Goal: Check status: Check status

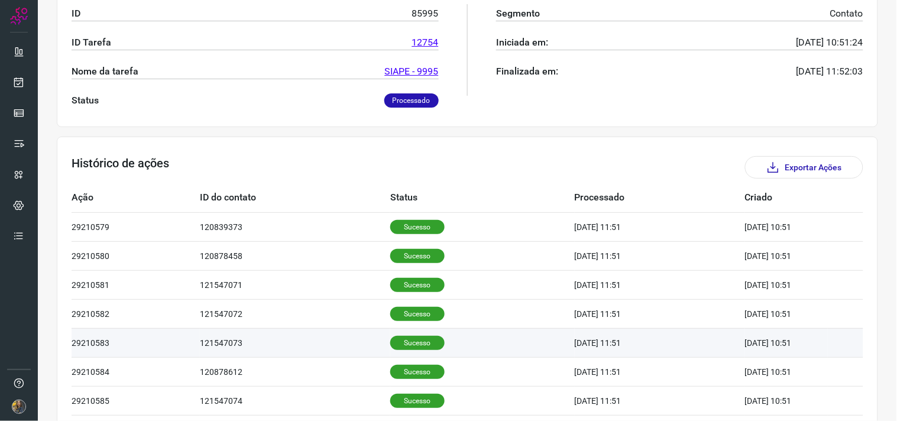
scroll to position [357, 0]
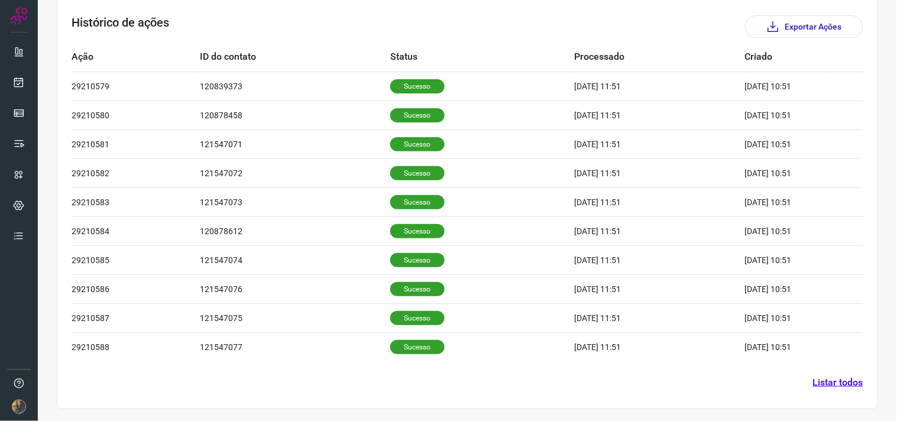
click at [850, 386] on link "Listar todos" at bounding box center [838, 383] width 50 height 14
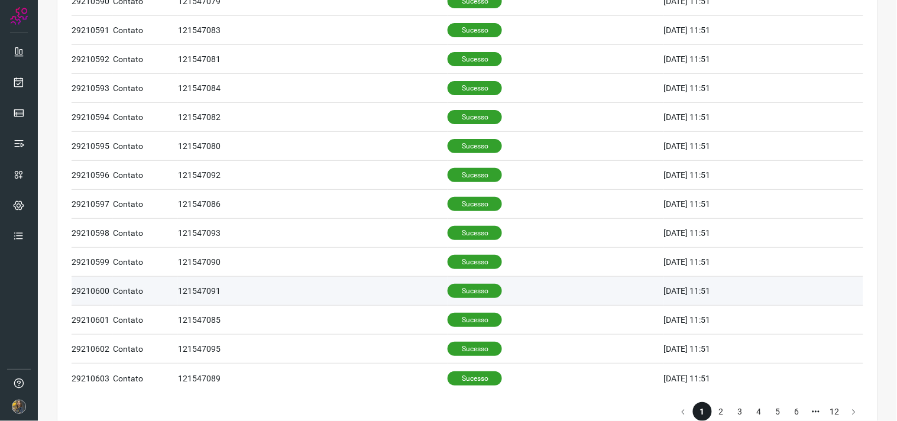
scroll to position [477, 0]
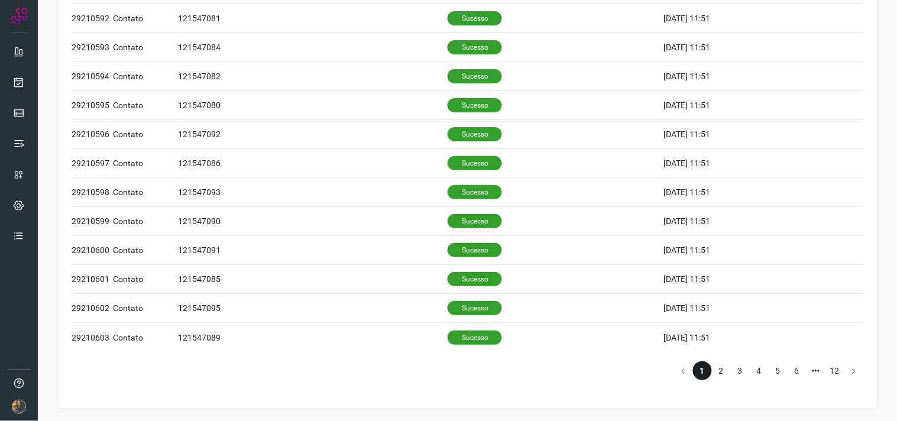
click at [718, 368] on li "2" at bounding box center [721, 370] width 19 height 19
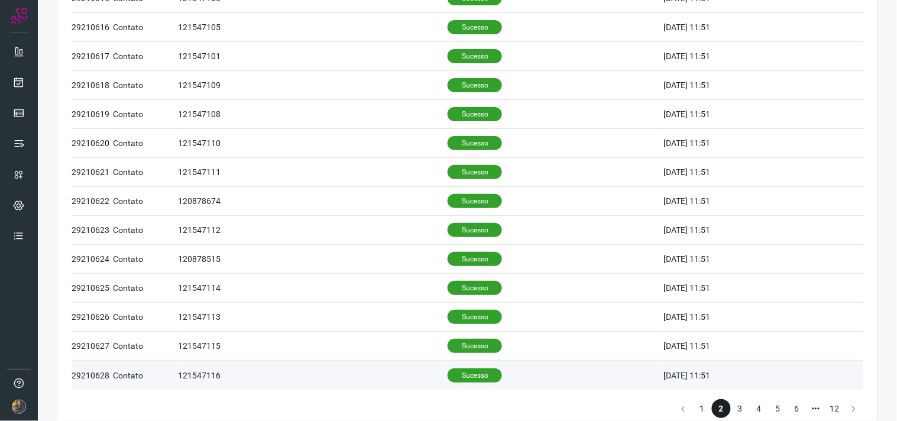
scroll to position [477, 0]
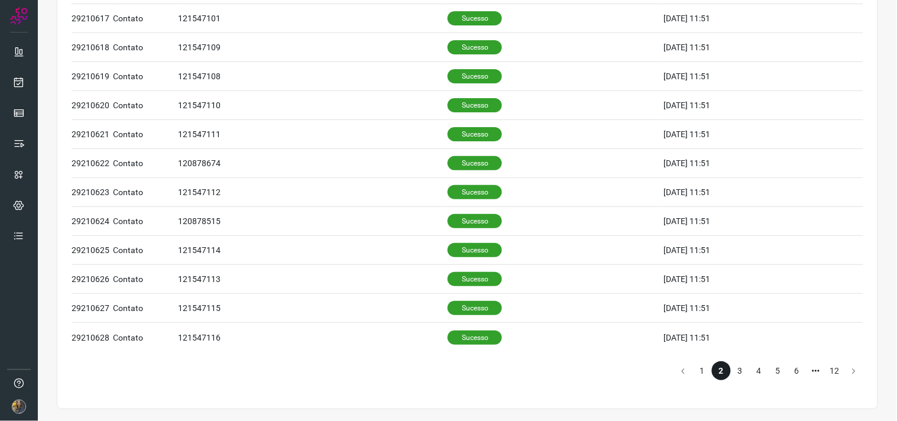
click at [731, 367] on li "3" at bounding box center [740, 370] width 19 height 19
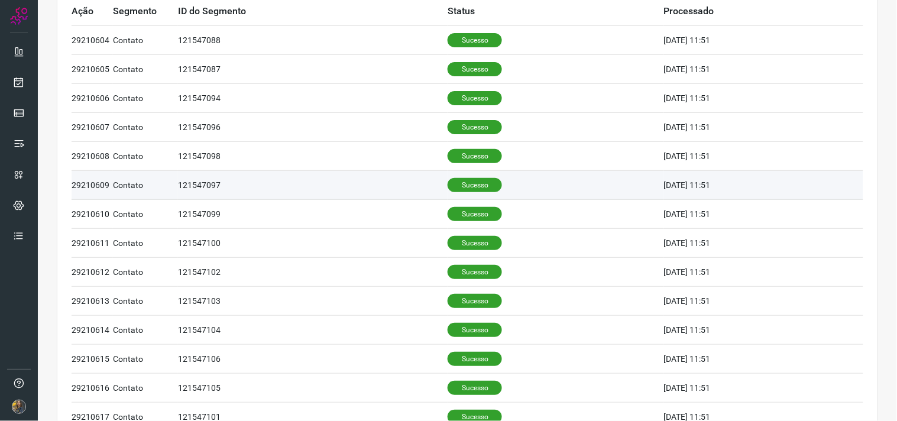
scroll to position [0, 0]
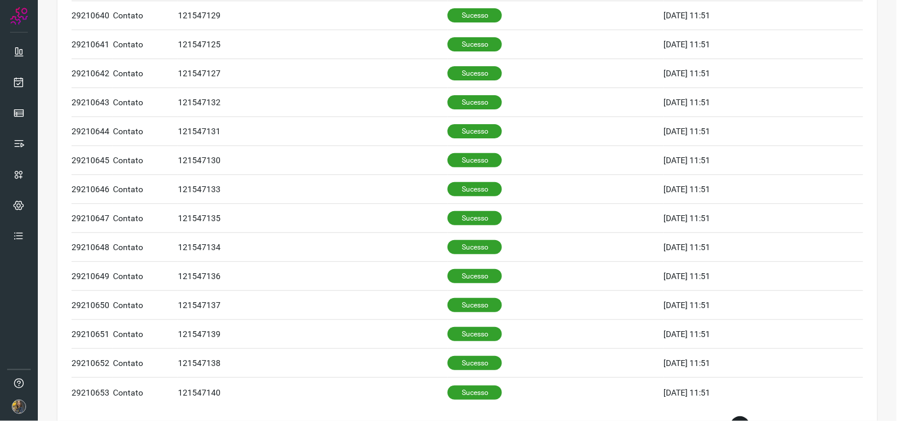
scroll to position [477, 0]
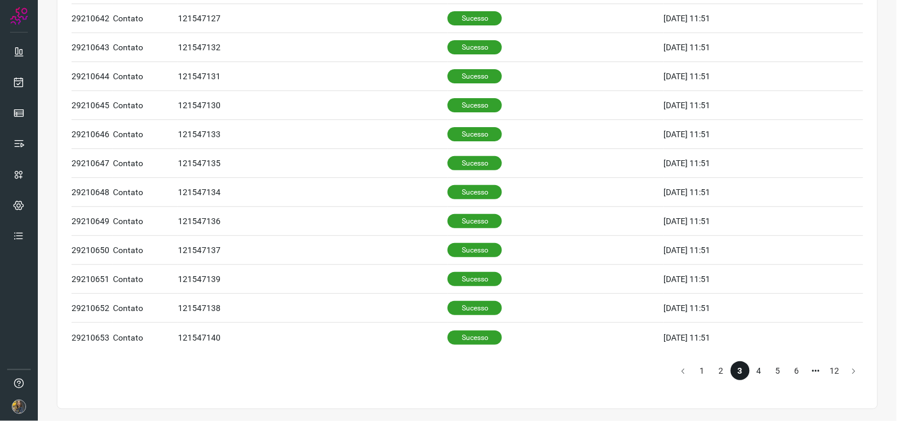
click at [750, 369] on li "4" at bounding box center [759, 370] width 19 height 19
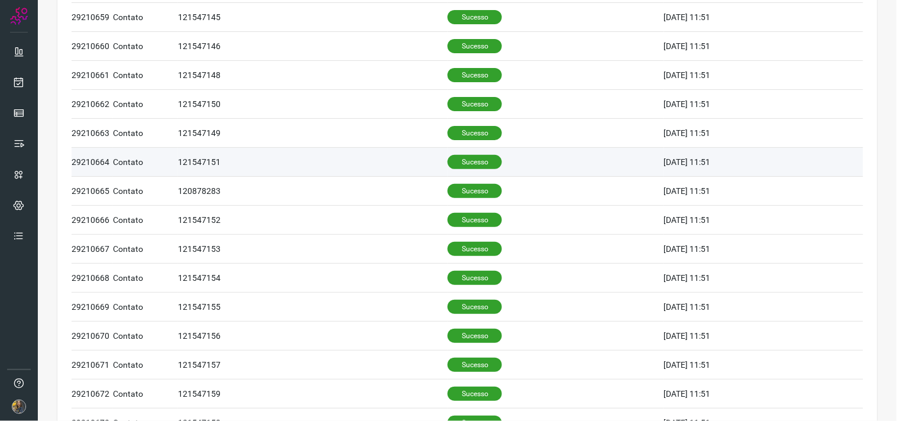
scroll to position [477, 0]
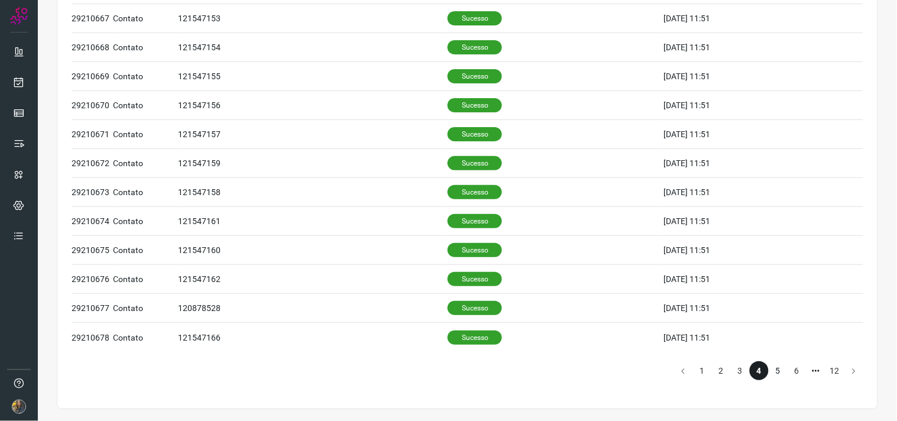
click at [769, 370] on li "5" at bounding box center [778, 370] width 19 height 19
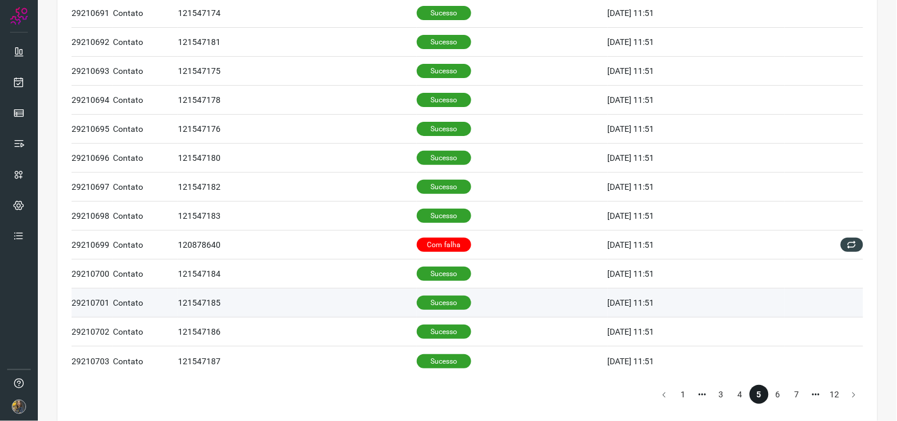
scroll to position [460, 0]
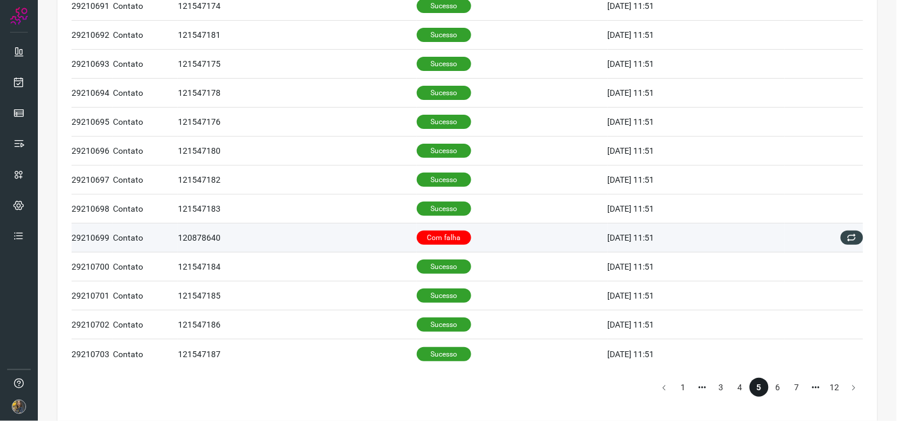
click at [458, 241] on td "Com falha" at bounding box center [512, 238] width 191 height 29
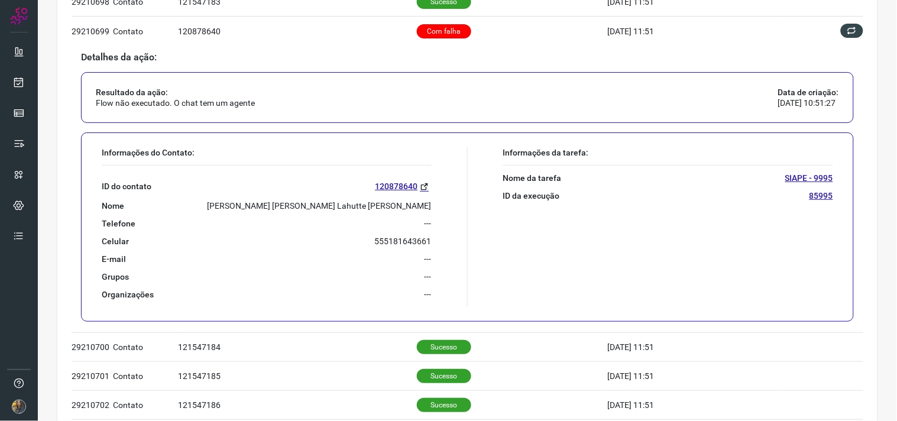
scroll to position [723, 0]
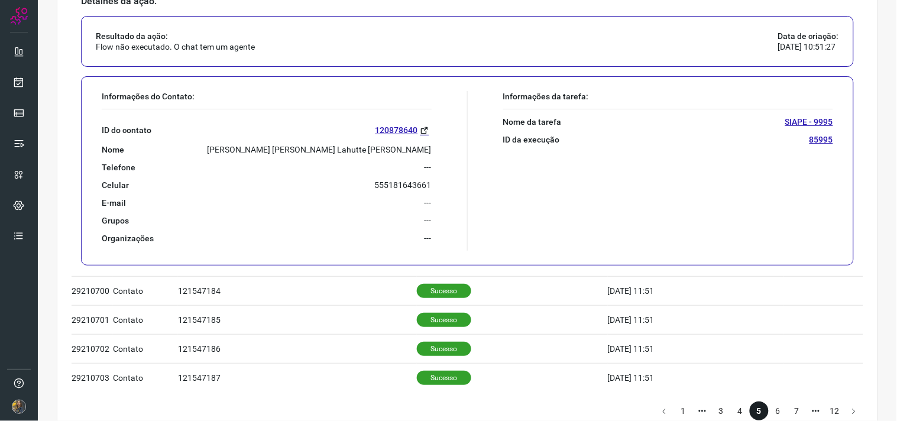
click at [364, 151] on p "[PERSON_NAME] [PERSON_NAME] Lahutte [PERSON_NAME]" at bounding box center [320, 149] width 224 height 11
copy p "[PERSON_NAME] [PERSON_NAME] Lahutte [PERSON_NAME]"
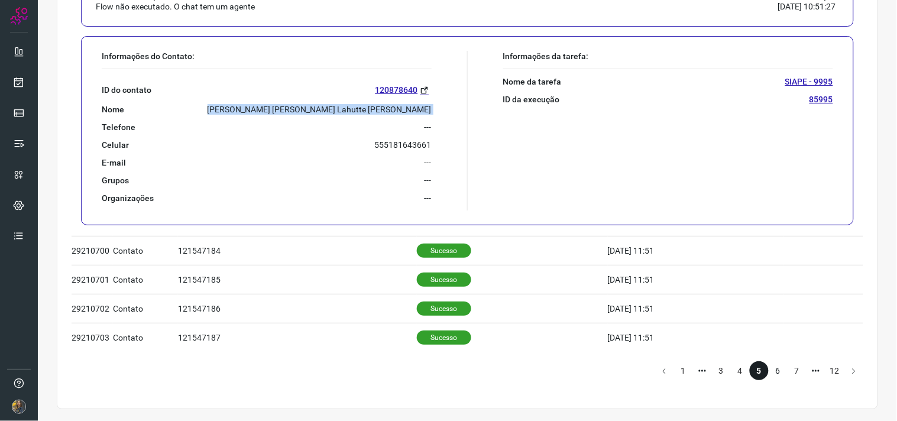
click at [769, 371] on li "6" at bounding box center [778, 370] width 19 height 19
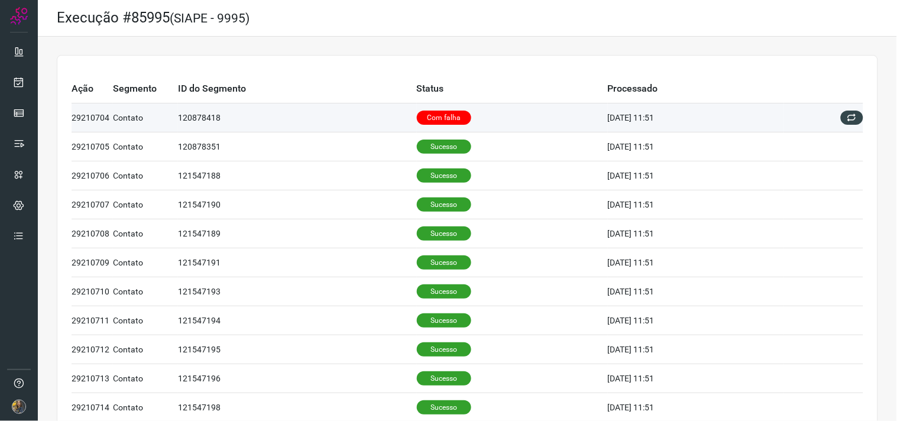
click at [460, 108] on td "Com falha" at bounding box center [512, 118] width 191 height 29
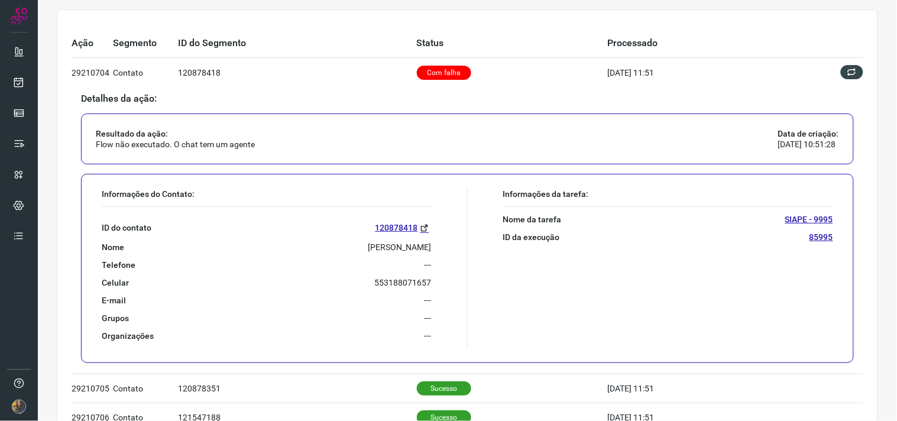
scroll to position [197, 0]
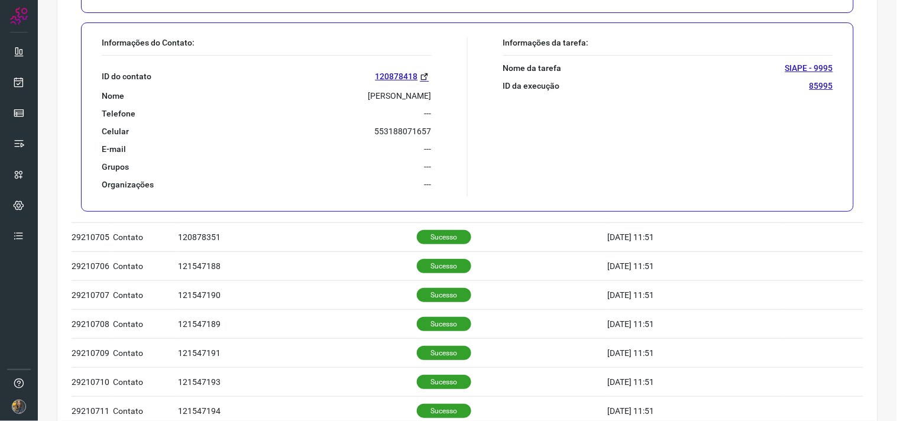
click at [392, 90] on p "[PERSON_NAME]" at bounding box center [399, 95] width 63 height 11
copy p "[PERSON_NAME]"
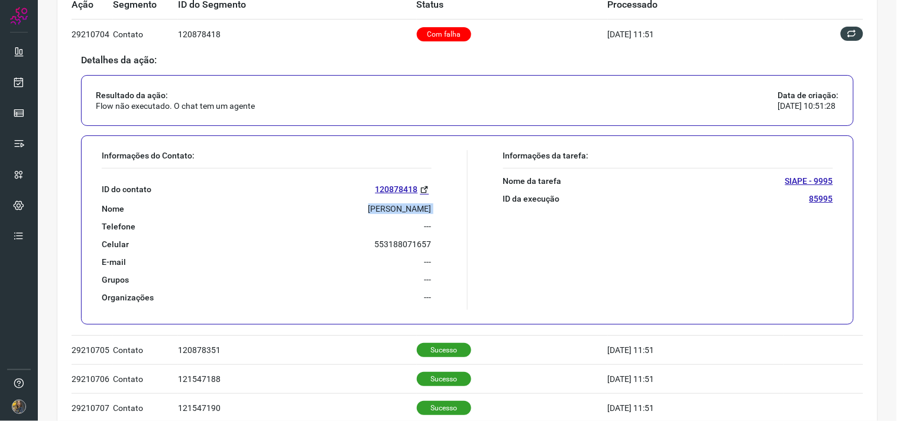
scroll to position [66, 0]
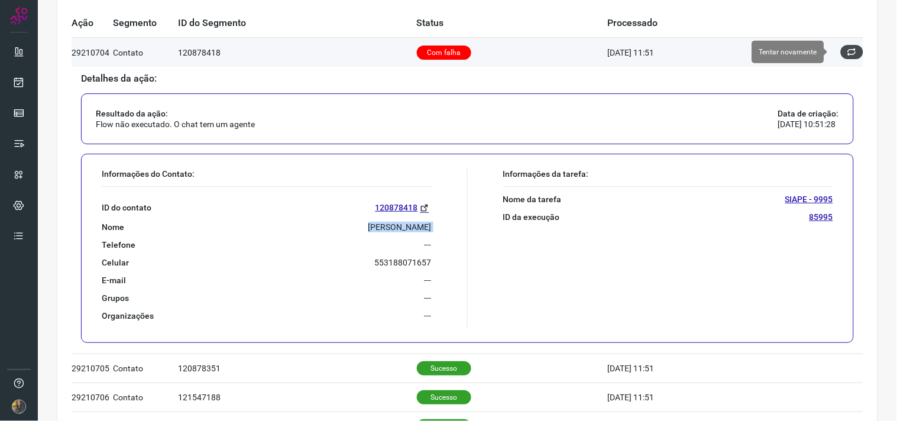
click at [848, 54] on icon at bounding box center [852, 51] width 9 height 9
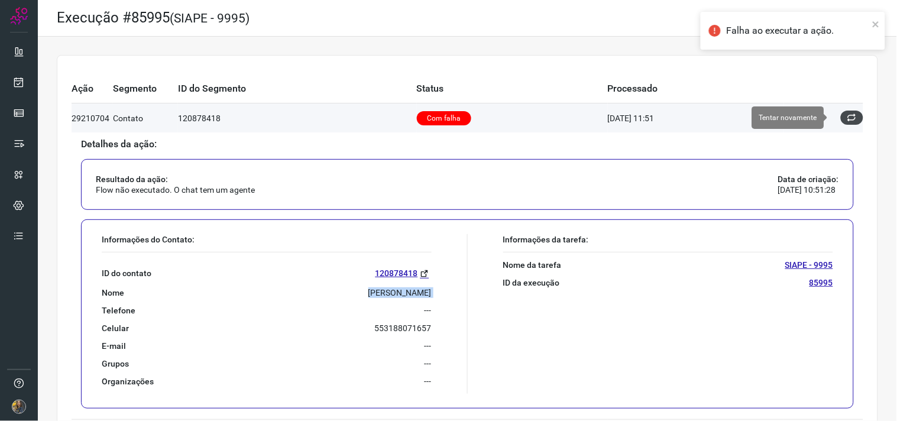
click at [848, 121] on icon at bounding box center [852, 117] width 9 height 9
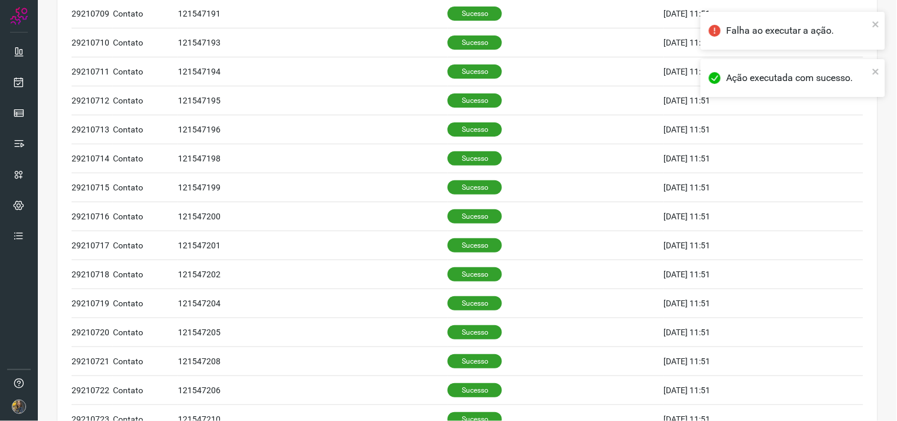
scroll to position [765, 0]
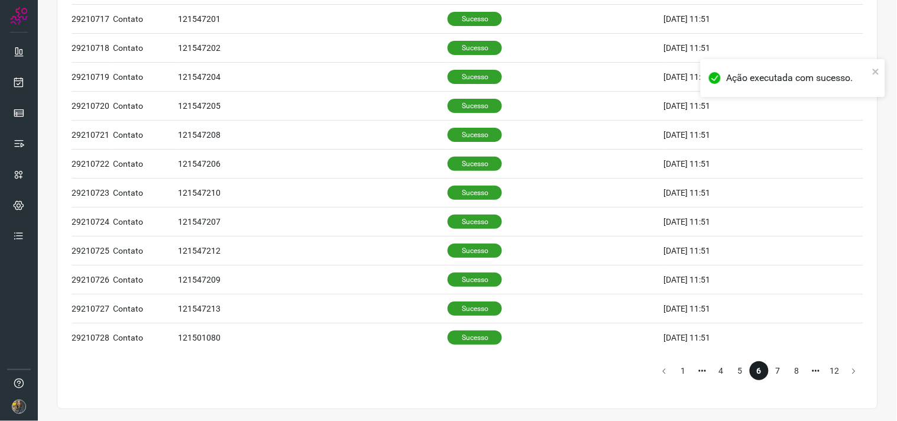
click at [769, 364] on li "7" at bounding box center [778, 370] width 19 height 19
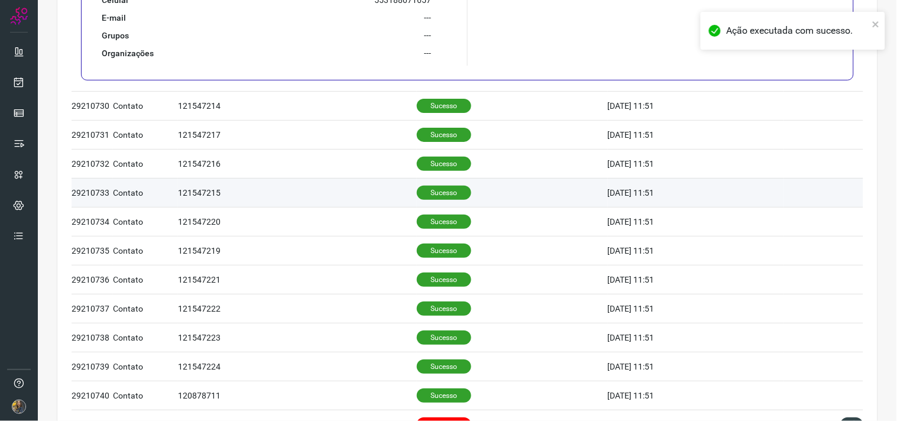
scroll to position [591, 0]
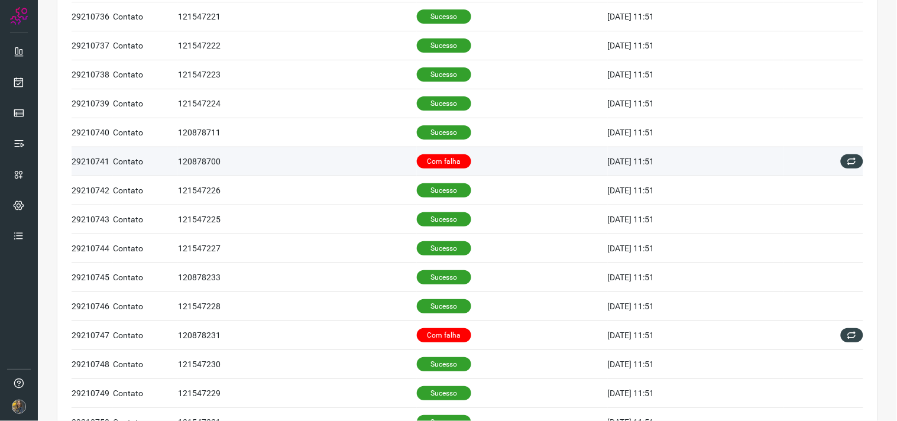
click at [474, 160] on td "Com falha" at bounding box center [512, 161] width 191 height 29
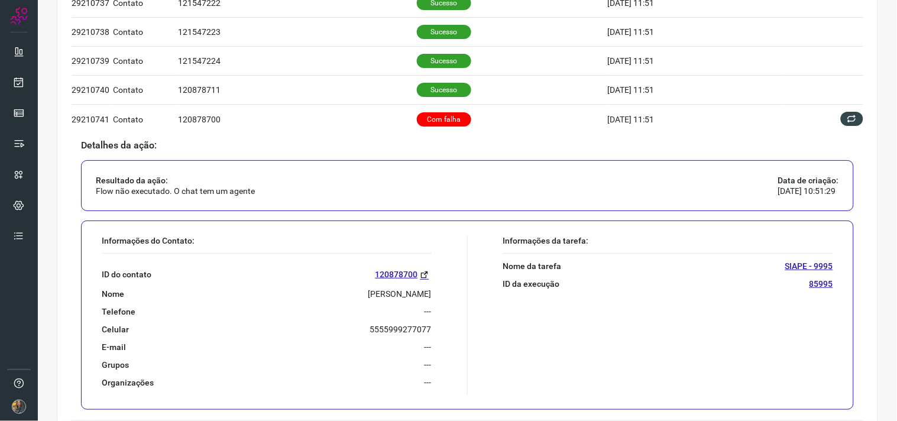
scroll to position [370, 0]
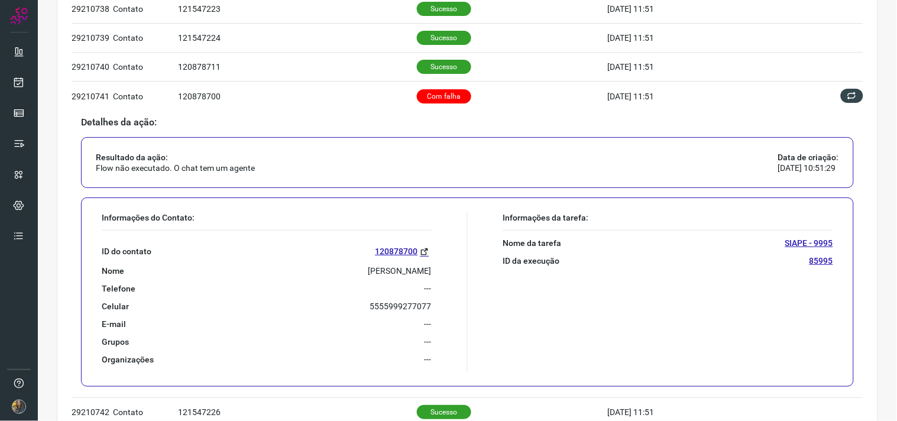
click at [406, 269] on p "[PERSON_NAME]" at bounding box center [399, 271] width 63 height 11
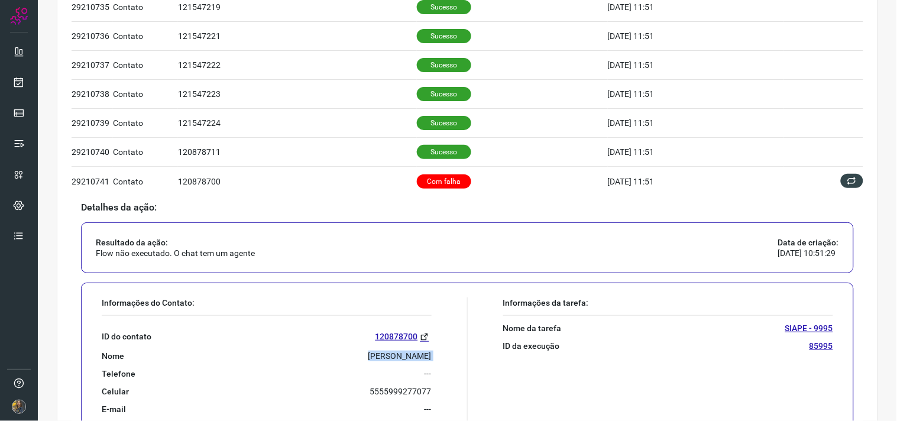
scroll to position [304, 0]
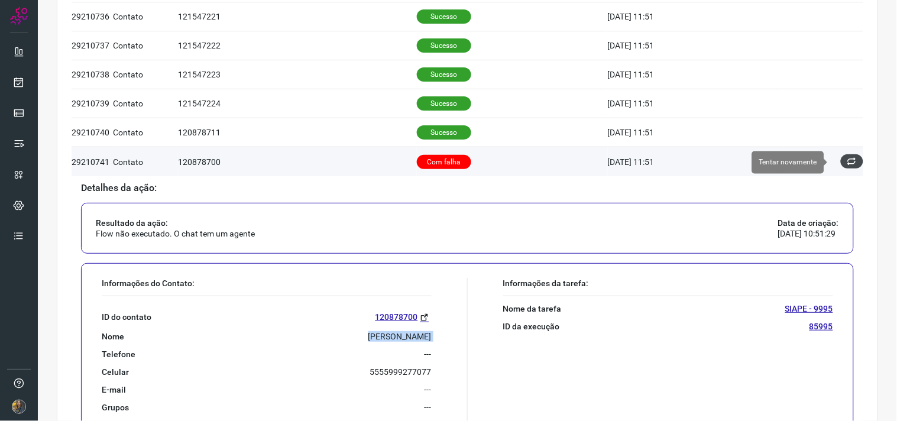
click at [848, 164] on icon at bounding box center [852, 161] width 9 height 9
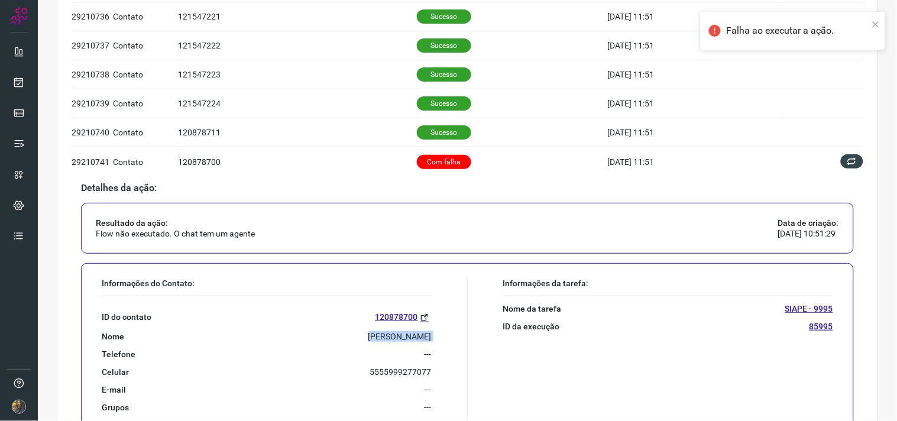
scroll to position [0, 0]
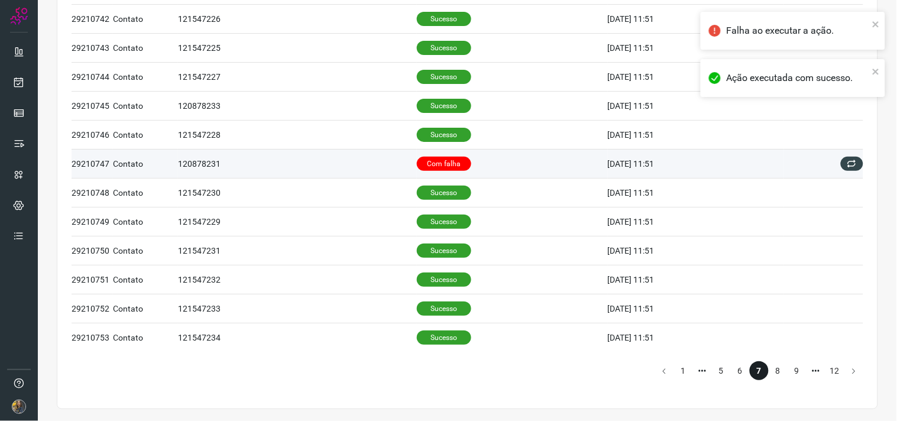
click at [451, 160] on p "Com falha" at bounding box center [444, 164] width 54 height 14
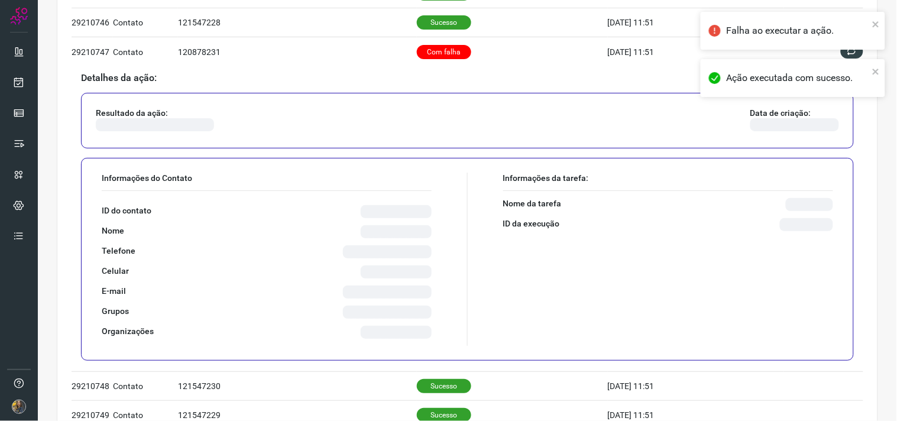
scroll to position [765, 0]
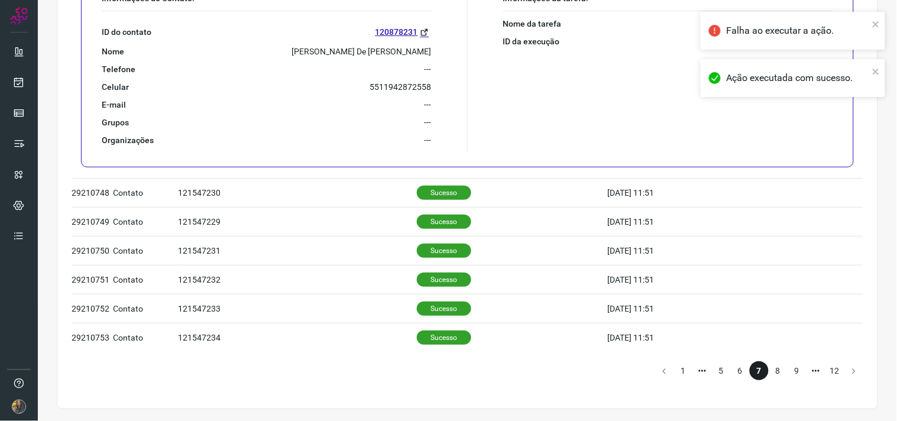
click at [399, 50] on p "[PERSON_NAME] De [PERSON_NAME]" at bounding box center [362, 51] width 140 height 11
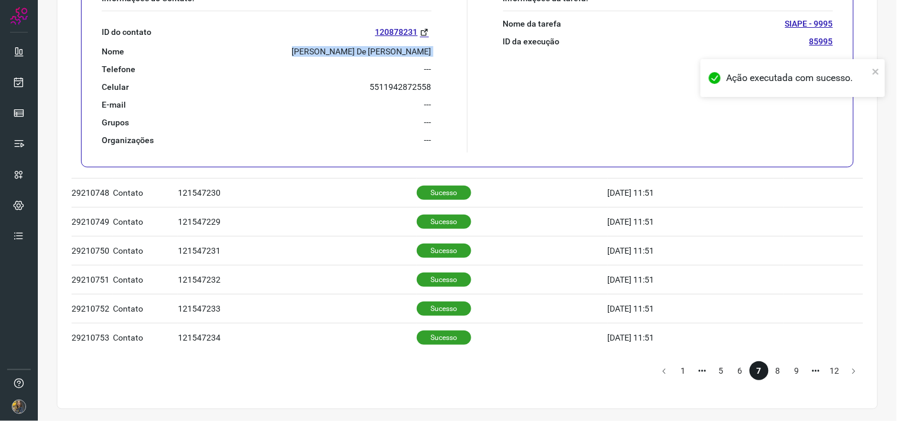
click at [399, 50] on p "[PERSON_NAME] De [PERSON_NAME]" at bounding box center [362, 51] width 140 height 11
copy p "[PERSON_NAME] De [PERSON_NAME]"
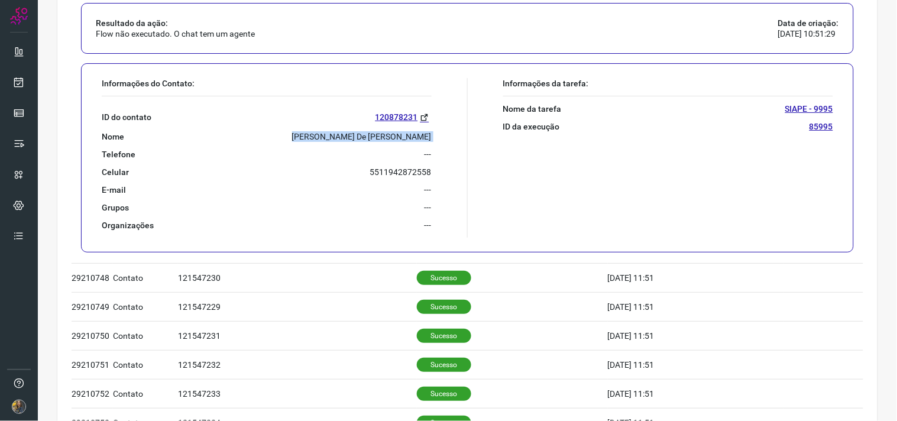
scroll to position [502, 0]
